Goal: Task Accomplishment & Management: Use online tool/utility

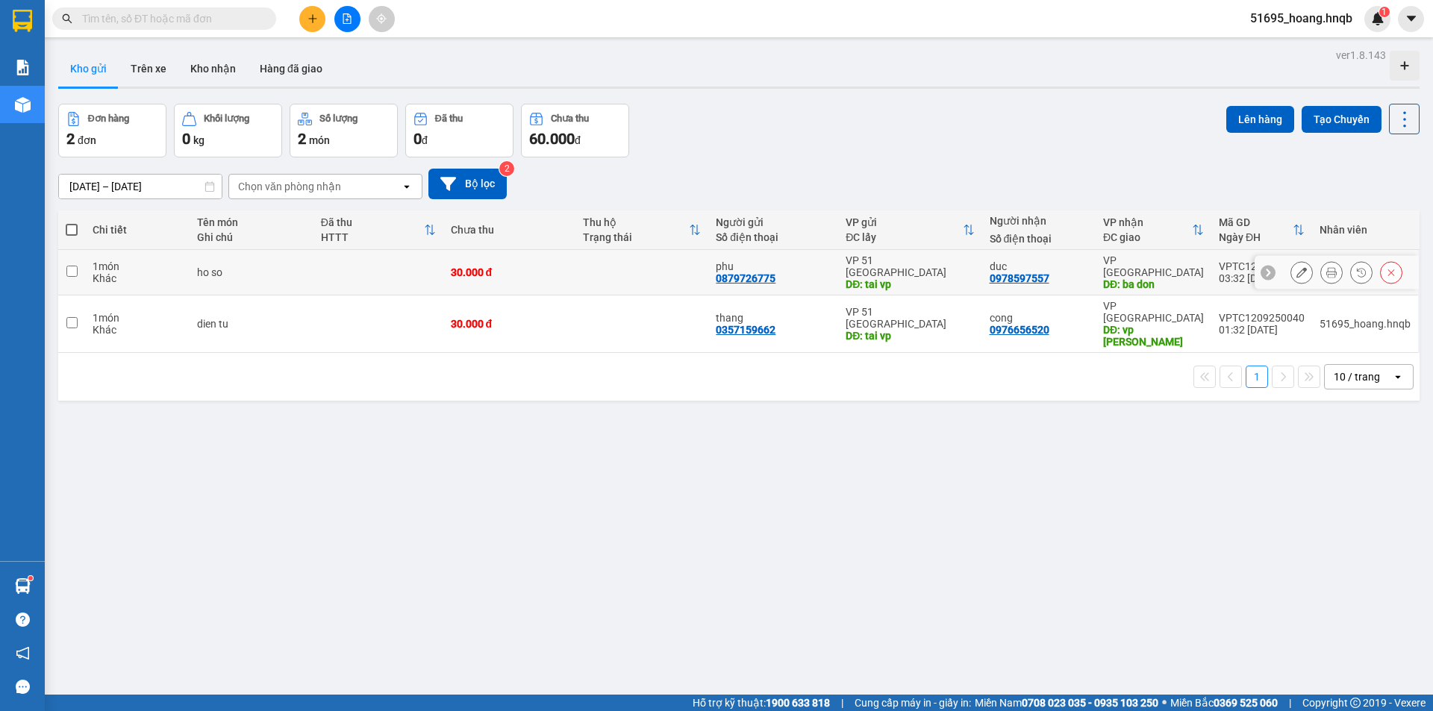
click at [76, 267] on input "checkbox" at bounding box center [71, 271] width 11 height 11
checkbox input "true"
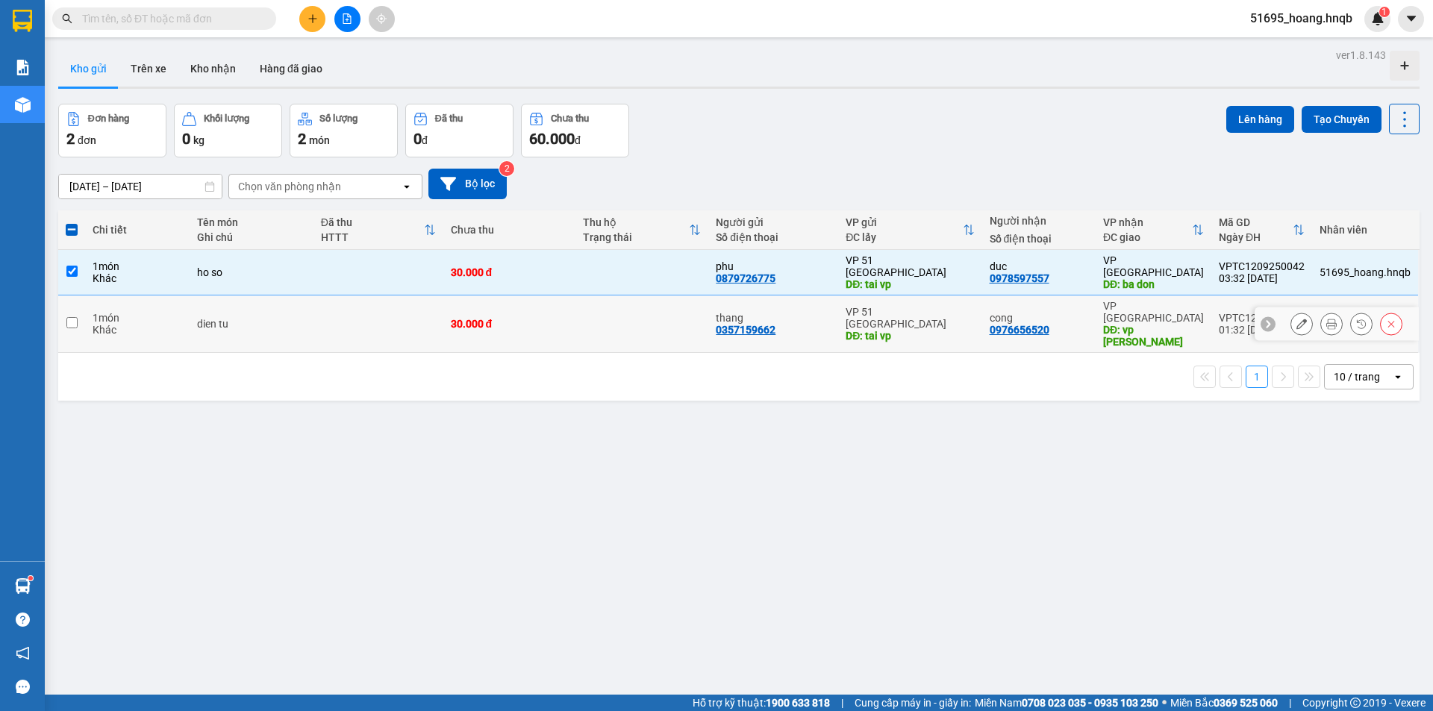
click at [78, 299] on td at bounding box center [71, 324] width 27 height 57
checkbox input "true"
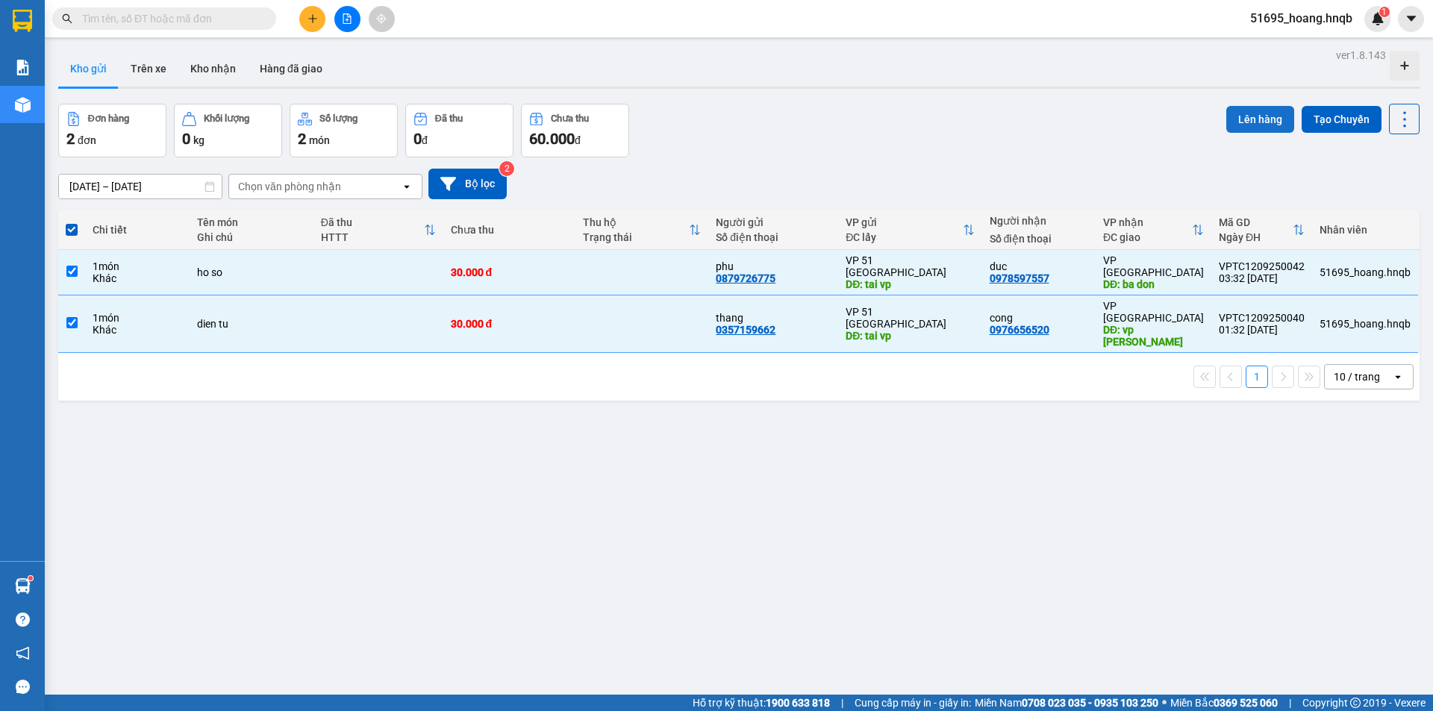
click at [1227, 116] on button "Lên hàng" at bounding box center [1261, 119] width 68 height 27
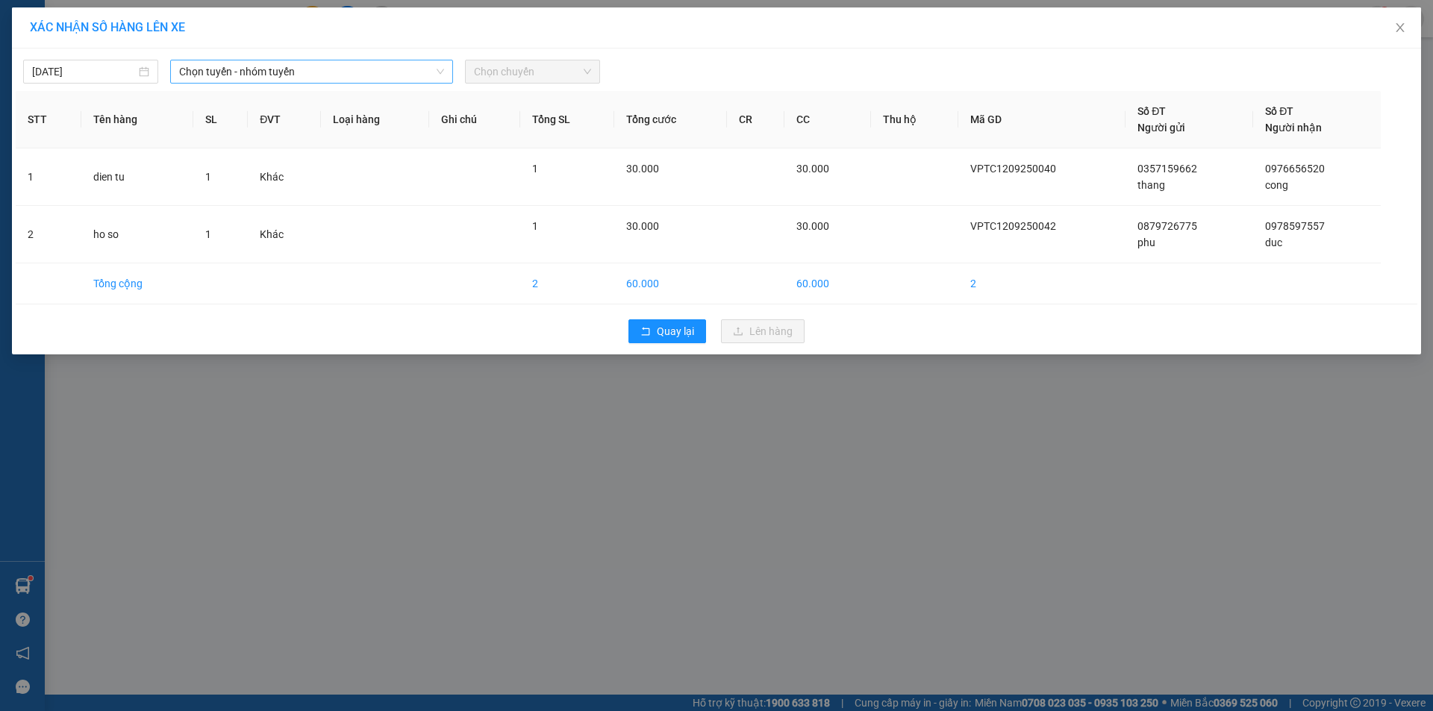
click at [350, 76] on span "Chọn tuyến - nhóm tuyến" at bounding box center [311, 71] width 265 height 22
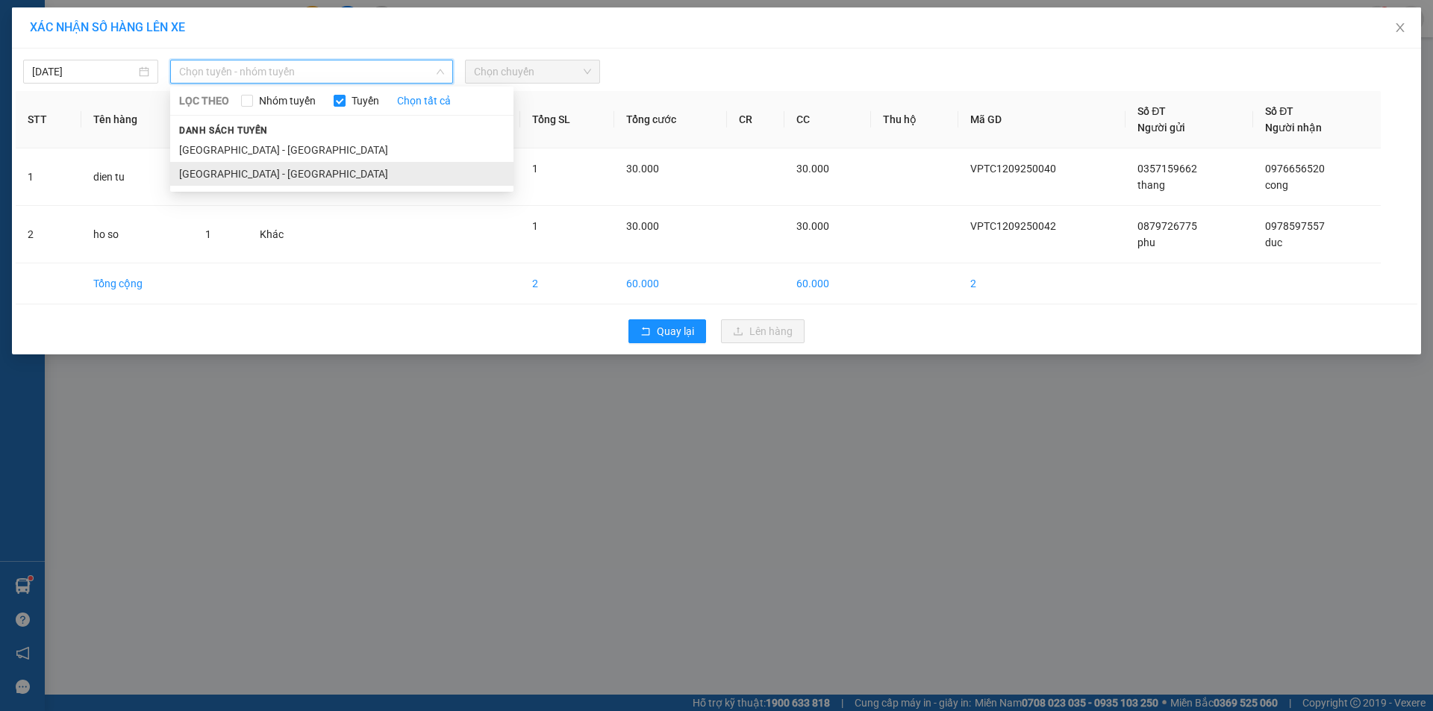
click at [293, 176] on li "[GEOGRAPHIC_DATA] - [GEOGRAPHIC_DATA]" at bounding box center [341, 174] width 343 height 24
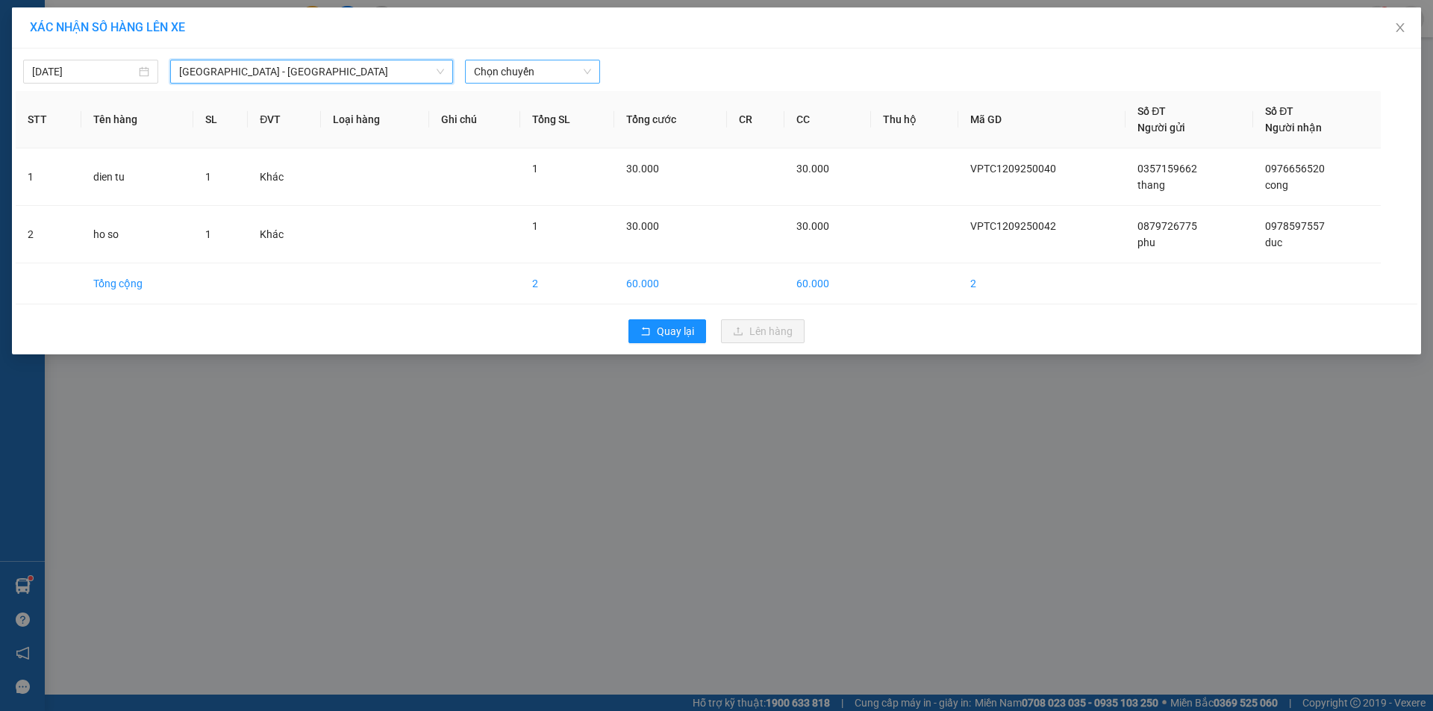
click at [562, 73] on span "Chọn chuyến" at bounding box center [532, 71] width 117 height 22
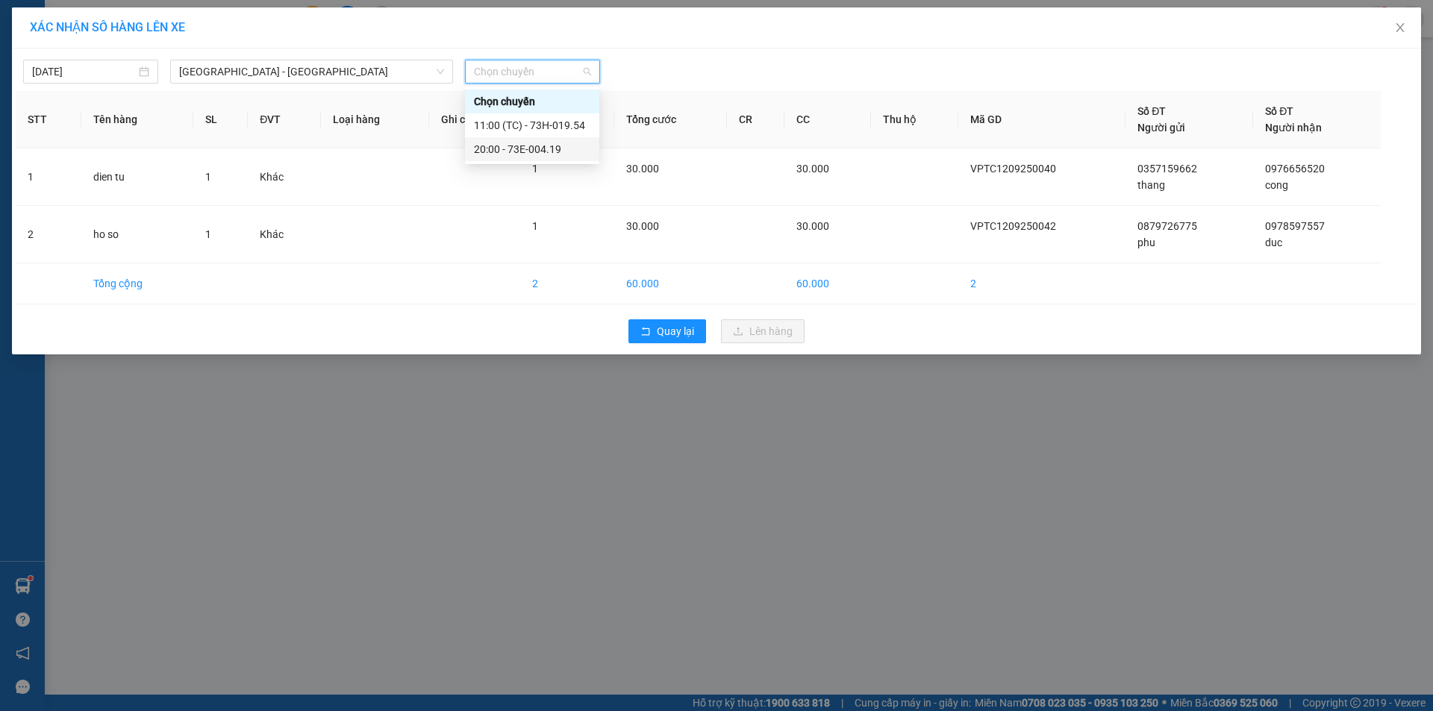
click at [544, 146] on div "20:00 - 73E-004.19" at bounding box center [532, 149] width 116 height 16
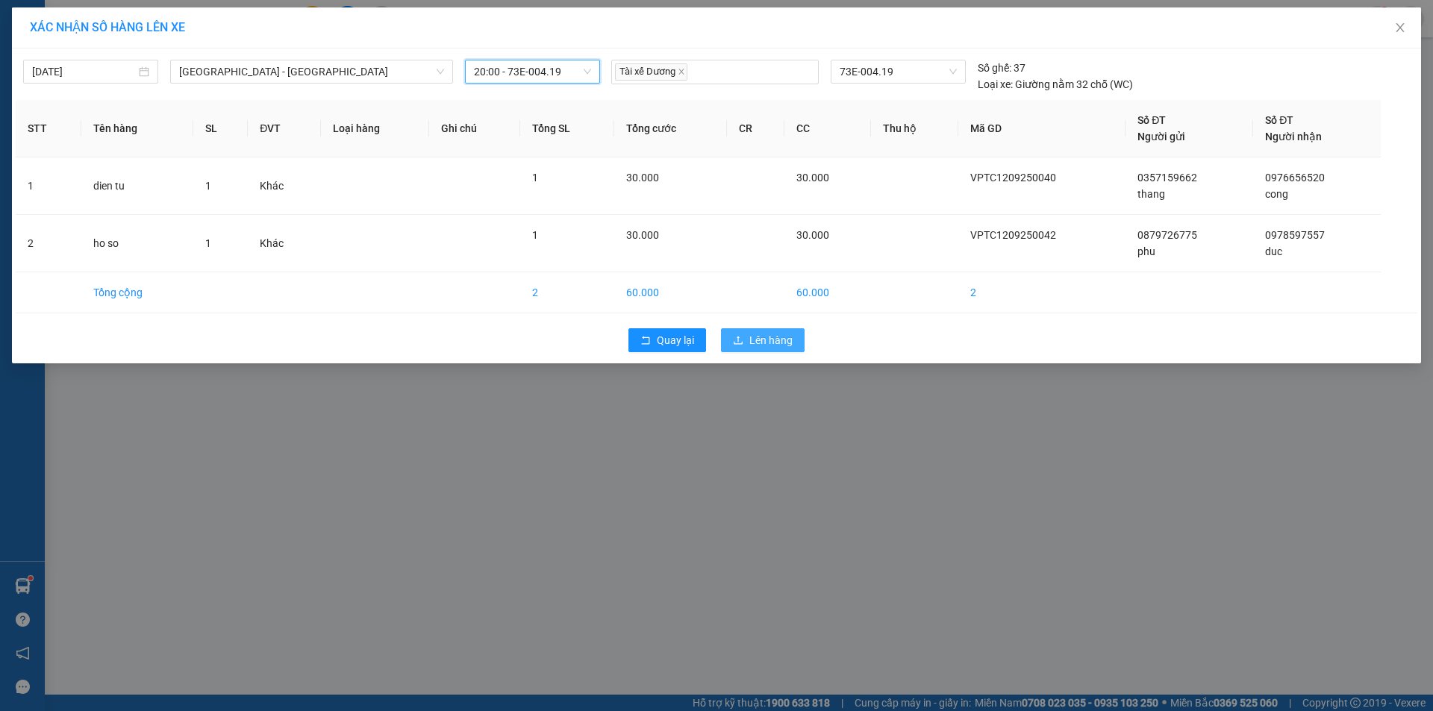
click at [764, 343] on span "Lên hàng" at bounding box center [771, 340] width 43 height 16
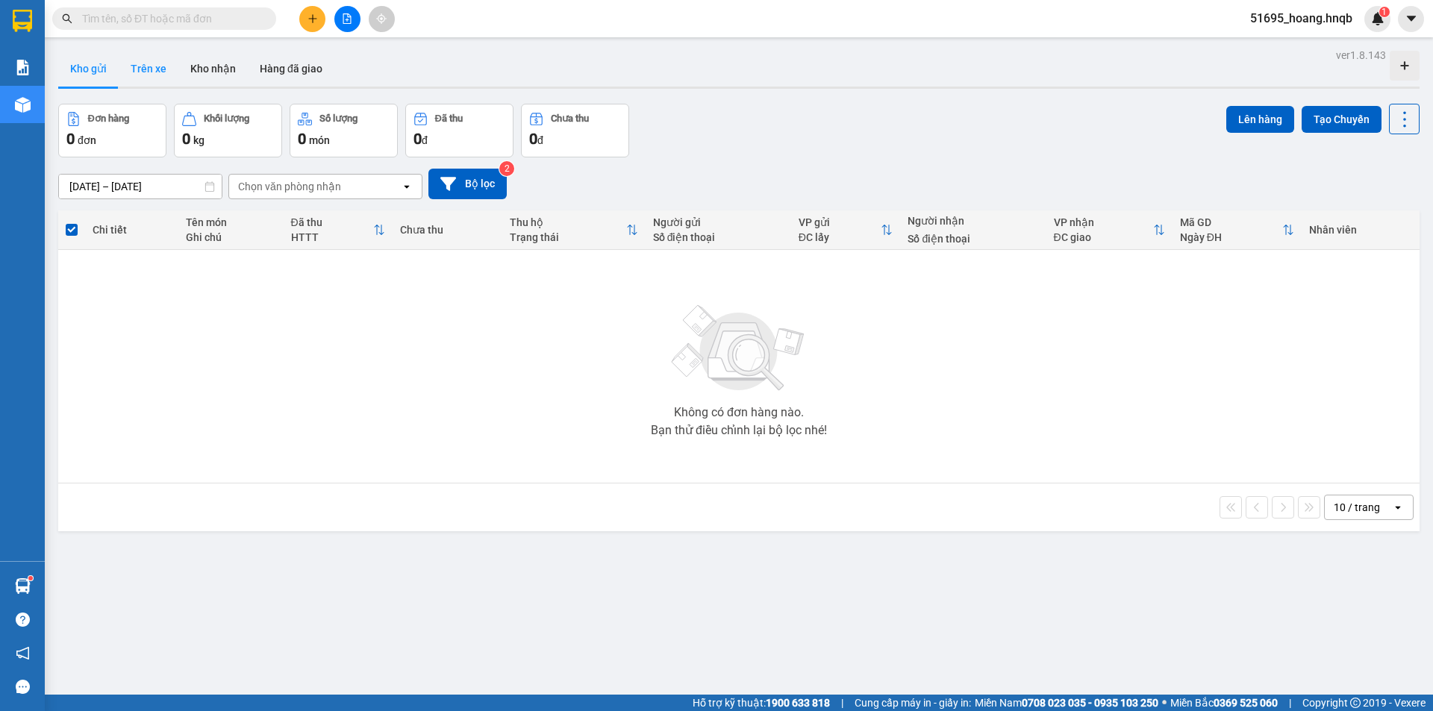
click at [149, 78] on button "Trên xe" at bounding box center [149, 69] width 60 height 36
